Goal: Information Seeking & Learning: Learn about a topic

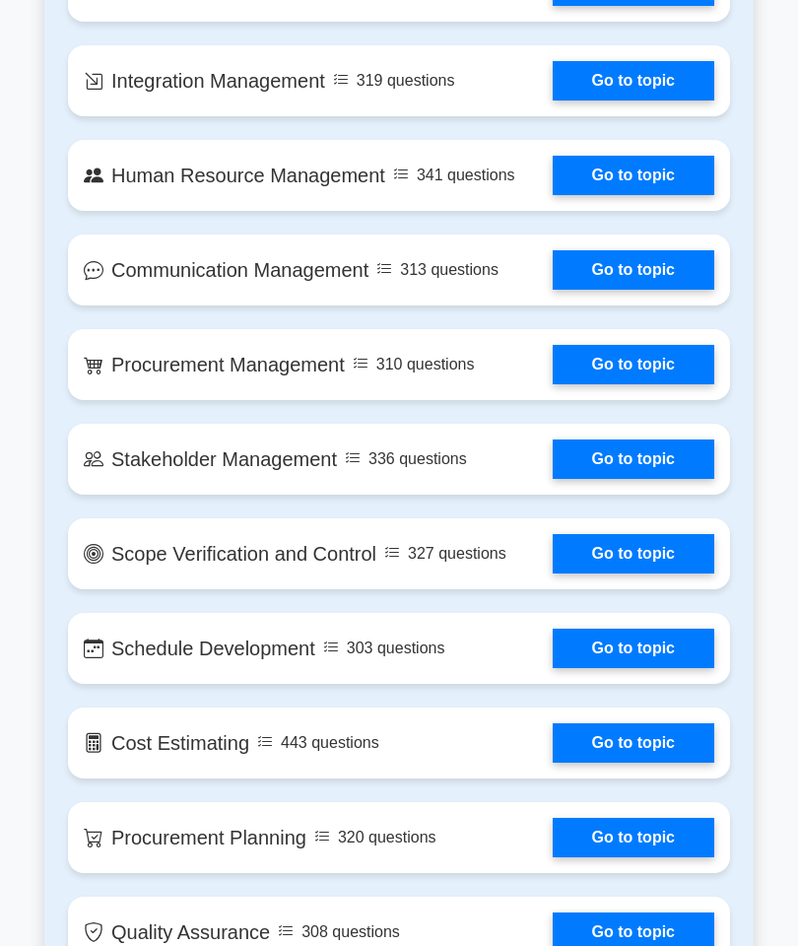
scroll to position [2063, 0]
click at [647, 573] on link "Go to topic" at bounding box center [634, 553] width 162 height 39
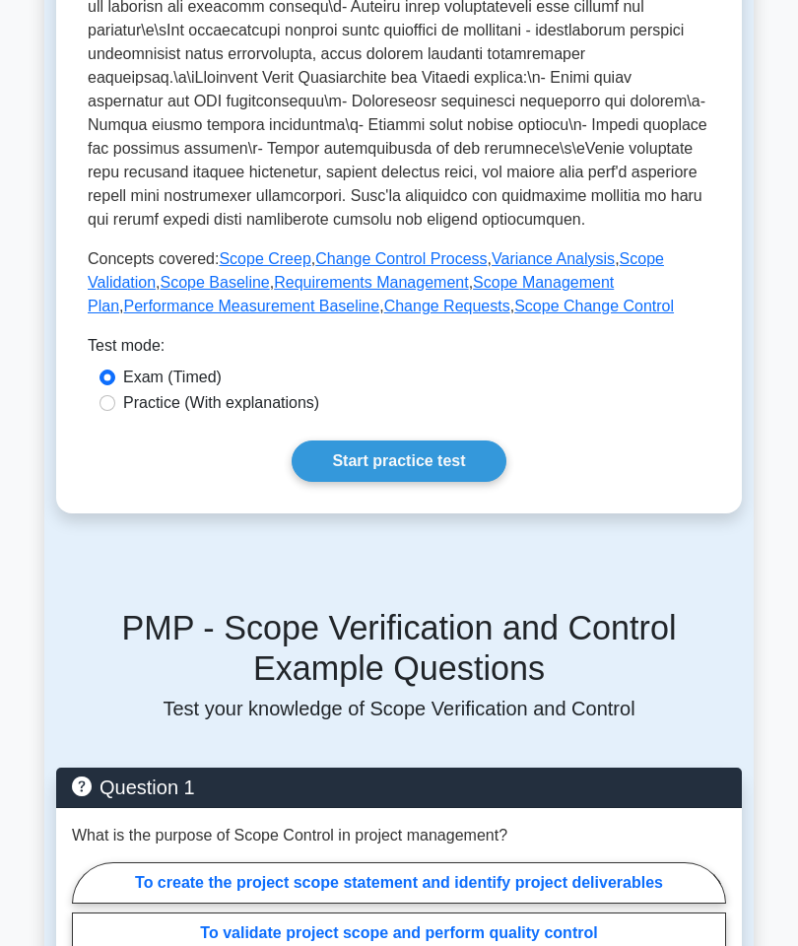
scroll to position [810, 0]
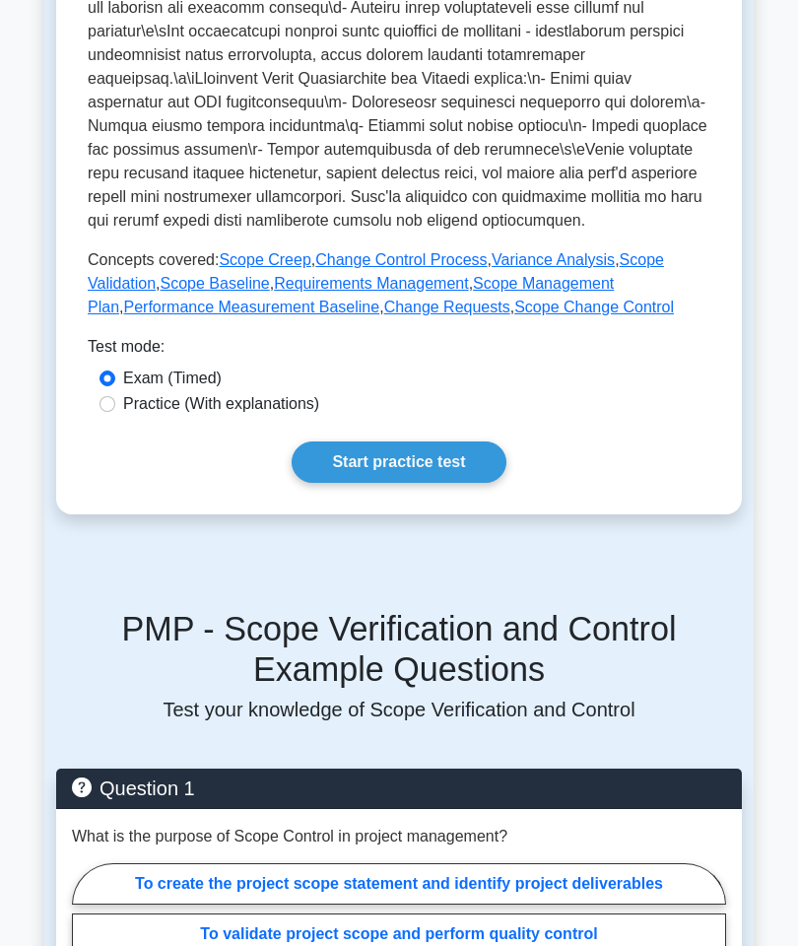
click at [448, 483] on link "Start practice test" at bounding box center [399, 461] width 214 height 41
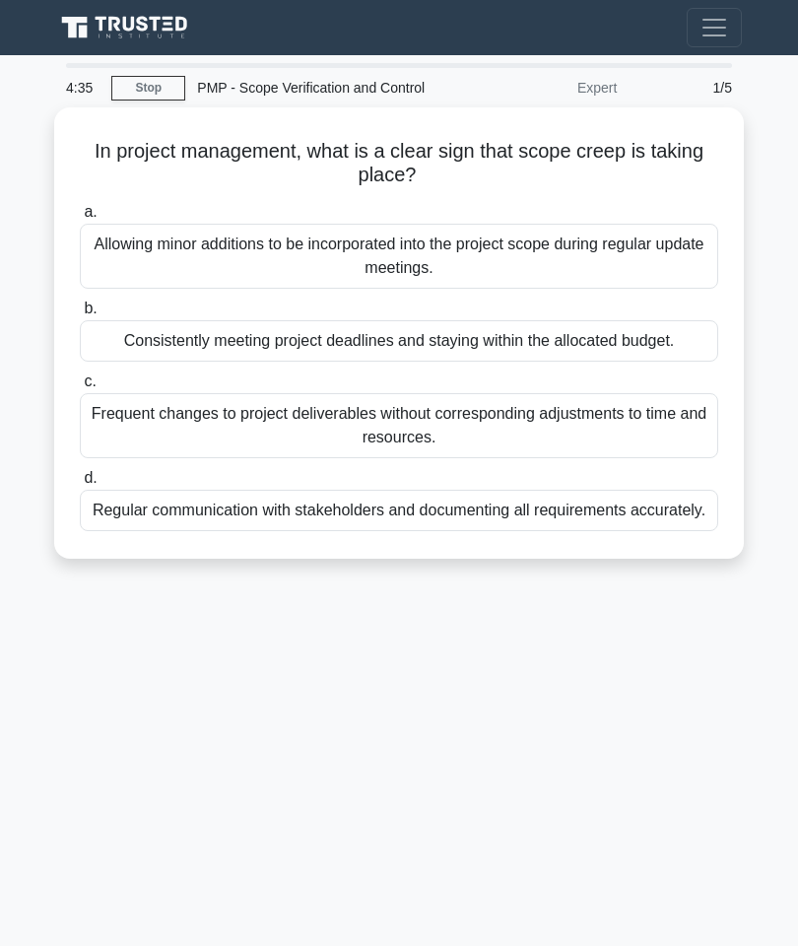
click at [498, 289] on div "Allowing minor additions to be incorporated into the project scope during regul…" at bounding box center [399, 256] width 638 height 65
click at [80, 219] on input "a. Allowing minor additions to be incorporated into the project scope during re…" at bounding box center [80, 212] width 0 height 13
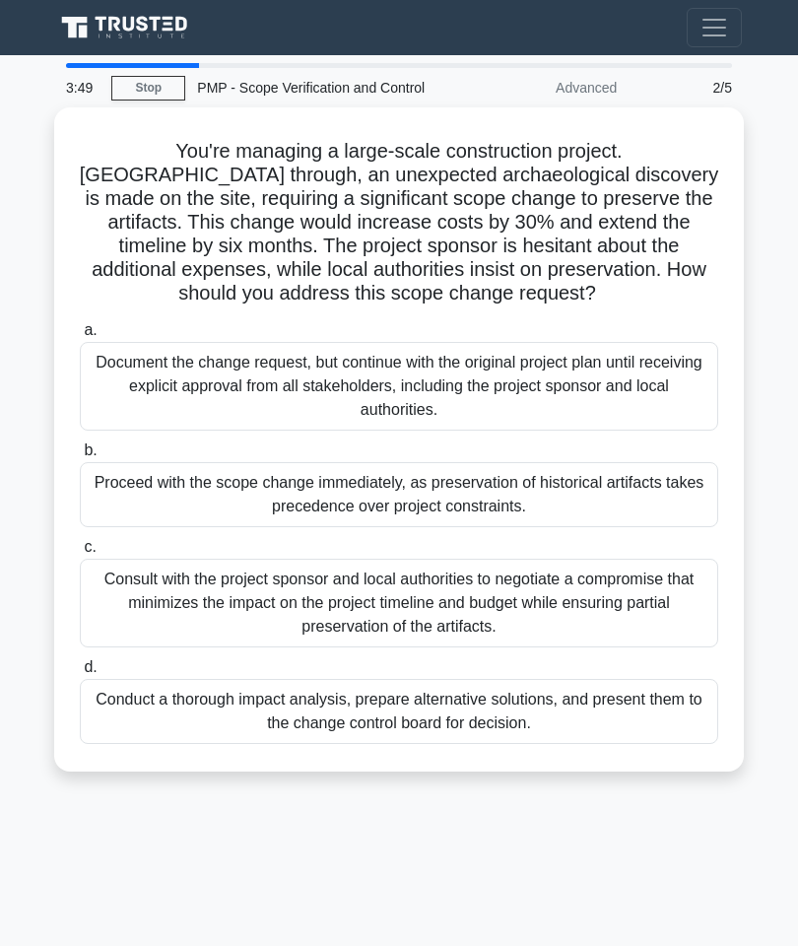
click at [529, 744] on div "Conduct a thorough impact analysis, prepare alternative solutions, and present …" at bounding box center [399, 711] width 638 height 65
click at [80, 674] on input "d. Conduct a thorough impact analysis, prepare alternative solutions, and prese…" at bounding box center [80, 667] width 0 height 13
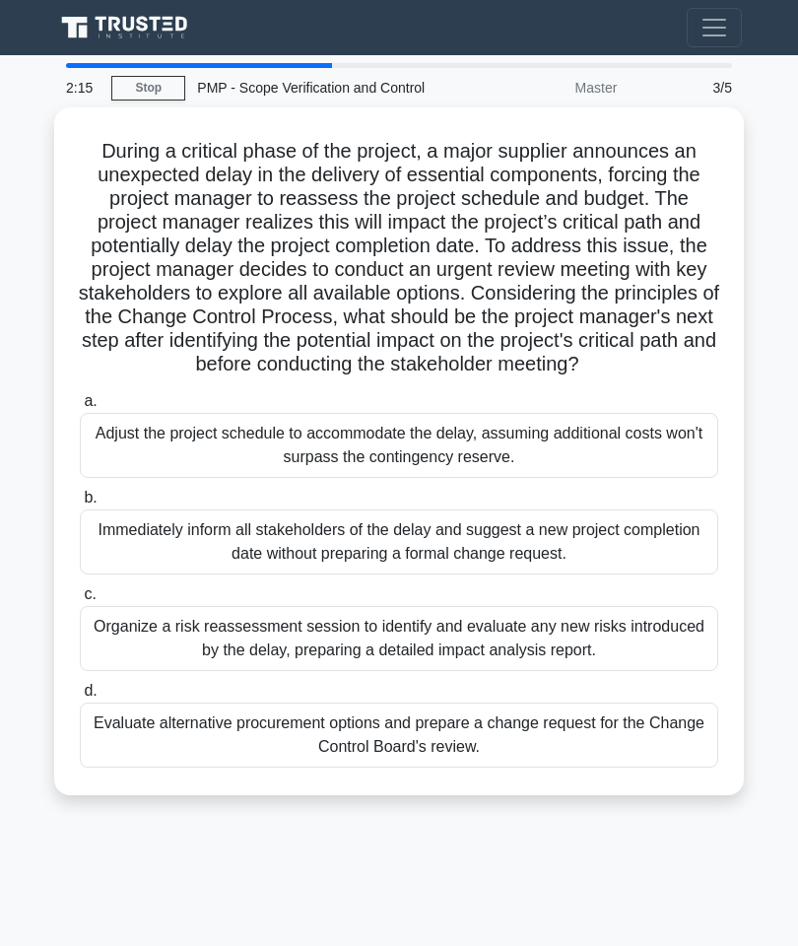
click at [552, 671] on div "Organize a risk reassessment session to identify and evaluate any new risks int…" at bounding box center [399, 638] width 638 height 65
click at [80, 601] on input "c. Organize a risk reassessment session to identify and evaluate any new risks …" at bounding box center [80, 594] width 0 height 13
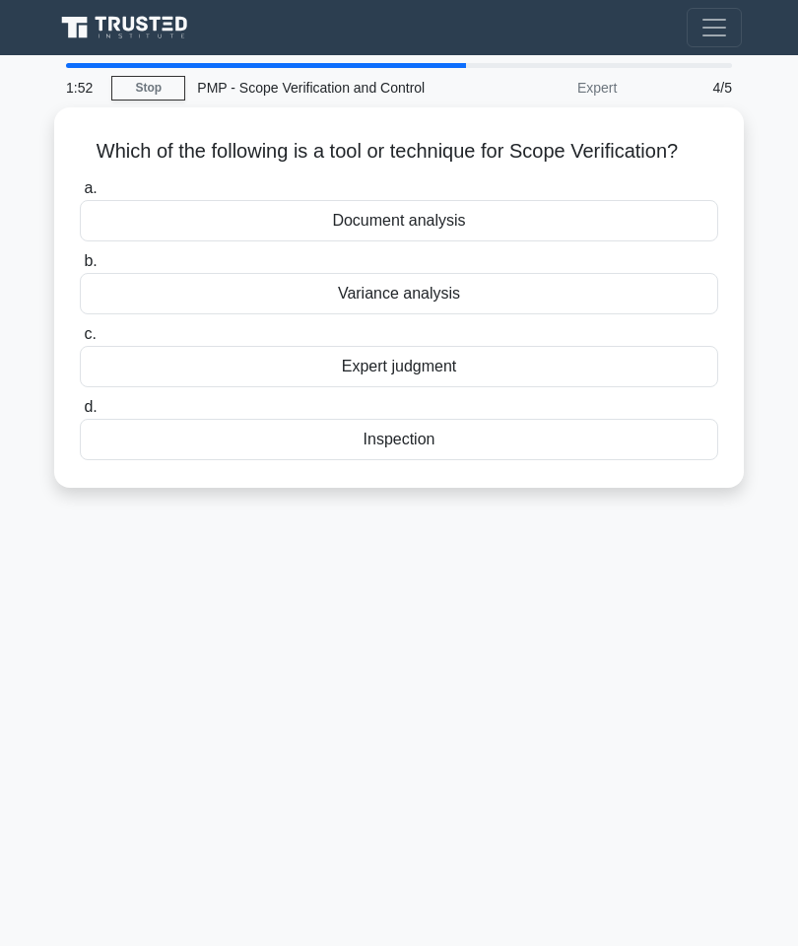
click at [559, 314] on div "Variance analysis" at bounding box center [399, 293] width 638 height 41
click at [80, 268] on input "b. Variance analysis" at bounding box center [80, 261] width 0 height 13
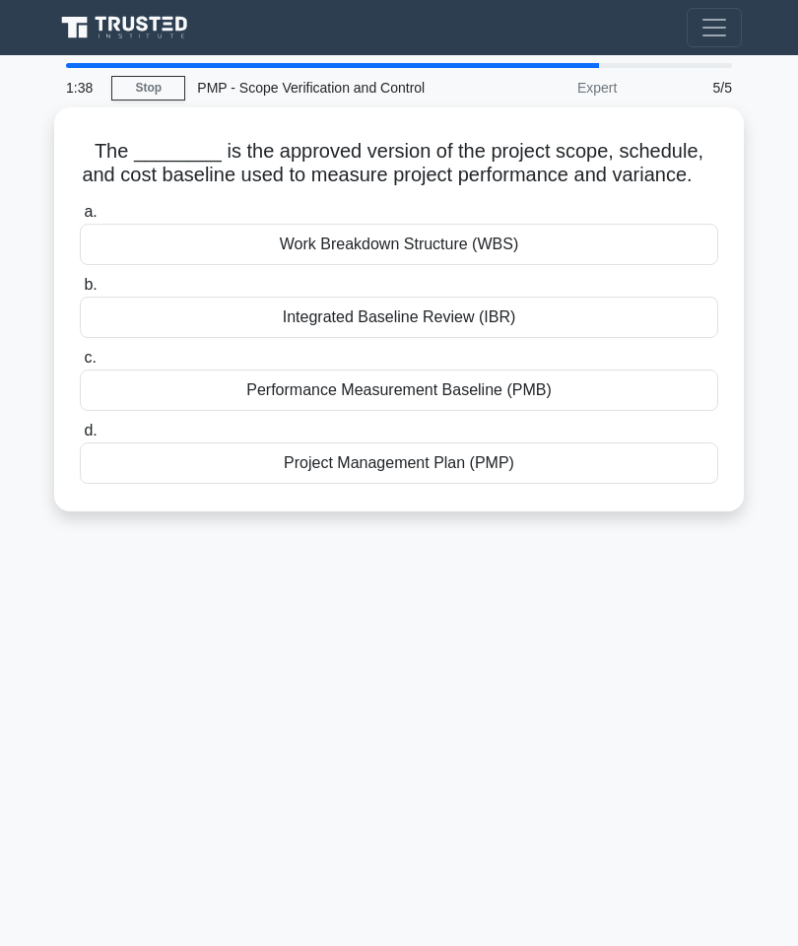
click at [507, 265] on div "Work Breakdown Structure (WBS)" at bounding box center [399, 244] width 638 height 41
click at [80, 219] on input "a. Work Breakdown Structure (WBS)" at bounding box center [80, 212] width 0 height 13
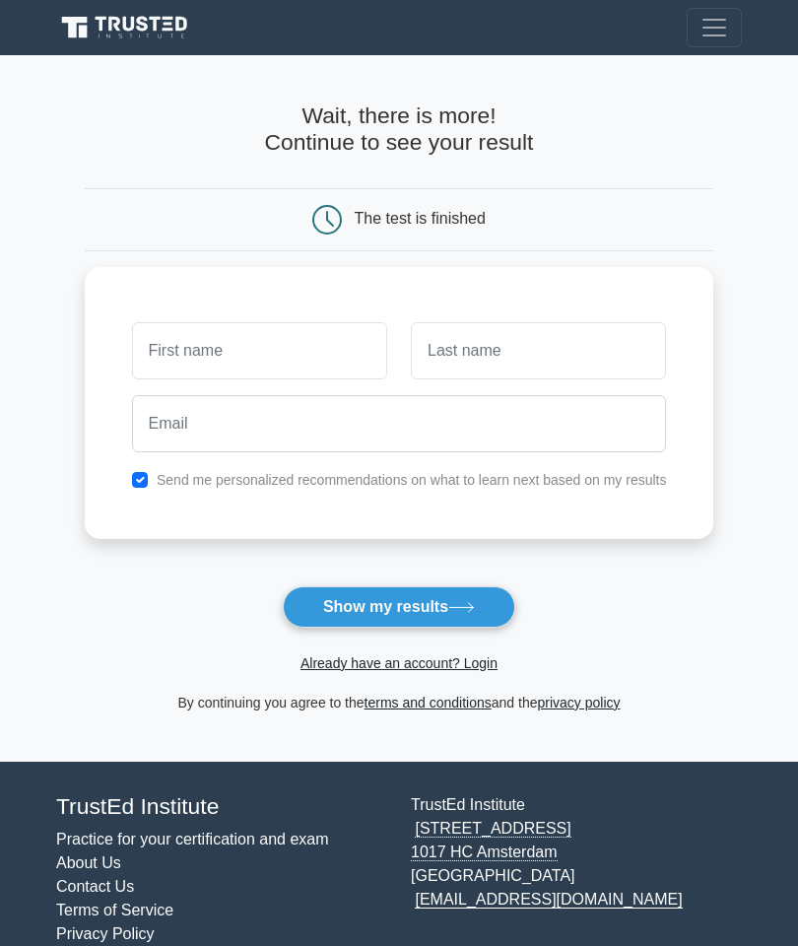
click at [429, 603] on button "Show my results" at bounding box center [399, 606] width 232 height 41
click at [527, 148] on h4 "Wait, there is more! Continue to see your result" at bounding box center [399, 129] width 629 height 54
